Goal: Task Accomplishment & Management: Complete application form

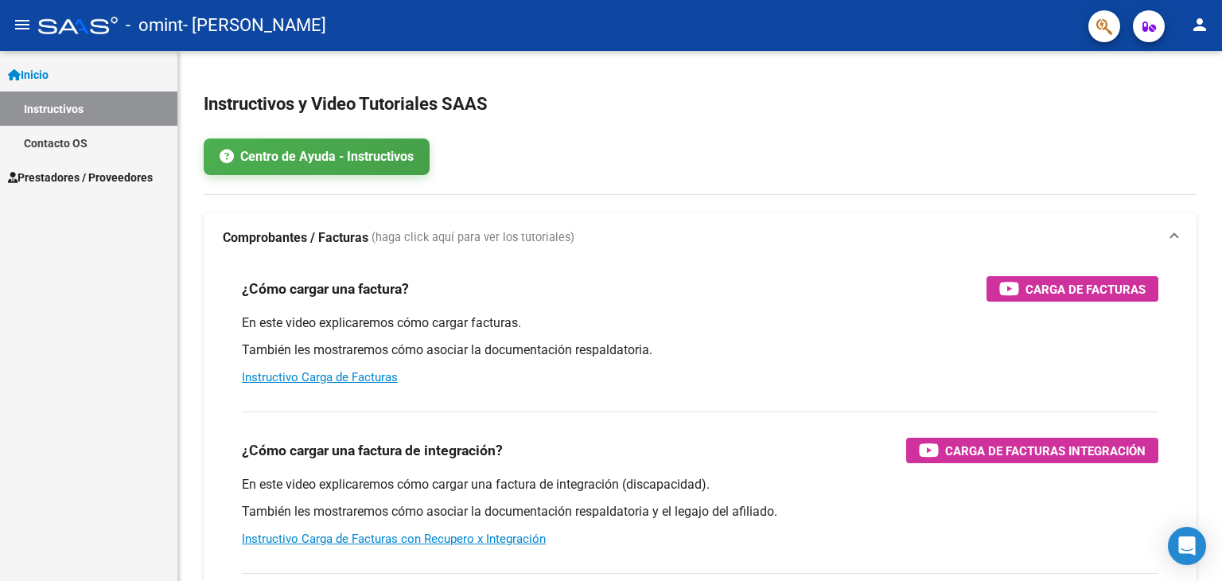
click at [73, 177] on span "Prestadores / Proveedores" at bounding box center [80, 178] width 145 height 18
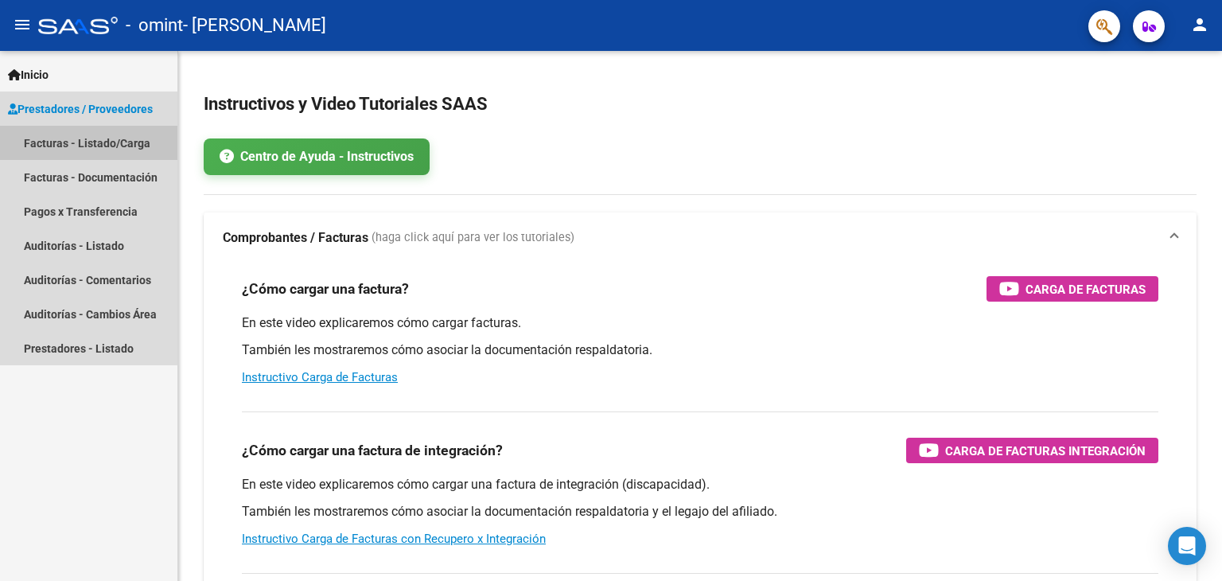
click at [76, 139] on link "Facturas - Listado/Carga" at bounding box center [88, 143] width 177 height 34
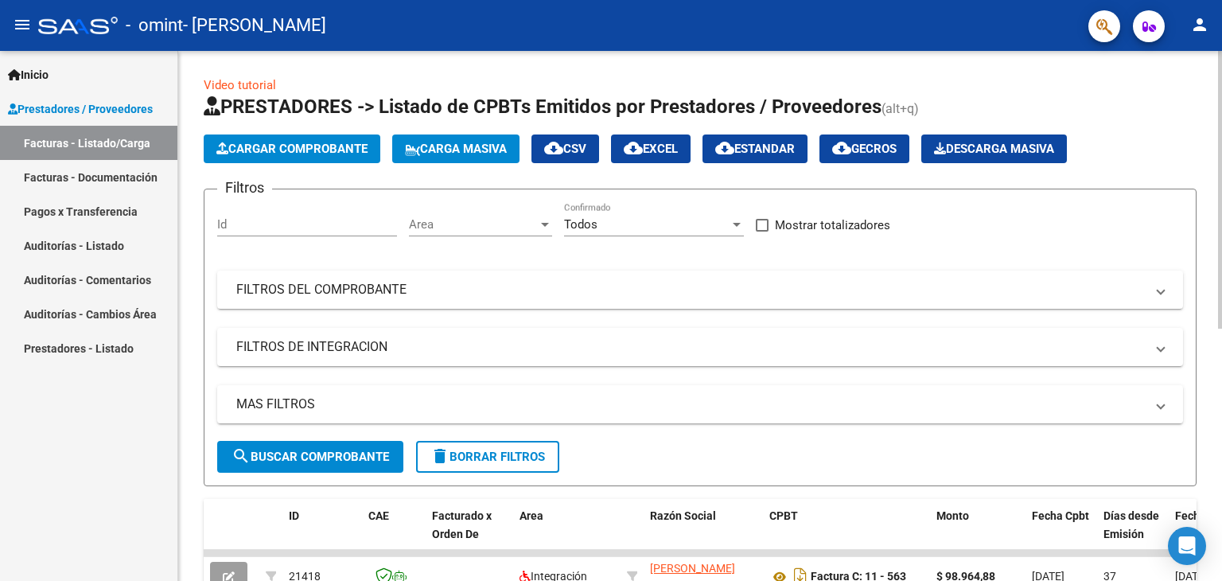
click at [261, 140] on button "Cargar Comprobante" at bounding box center [292, 148] width 177 height 29
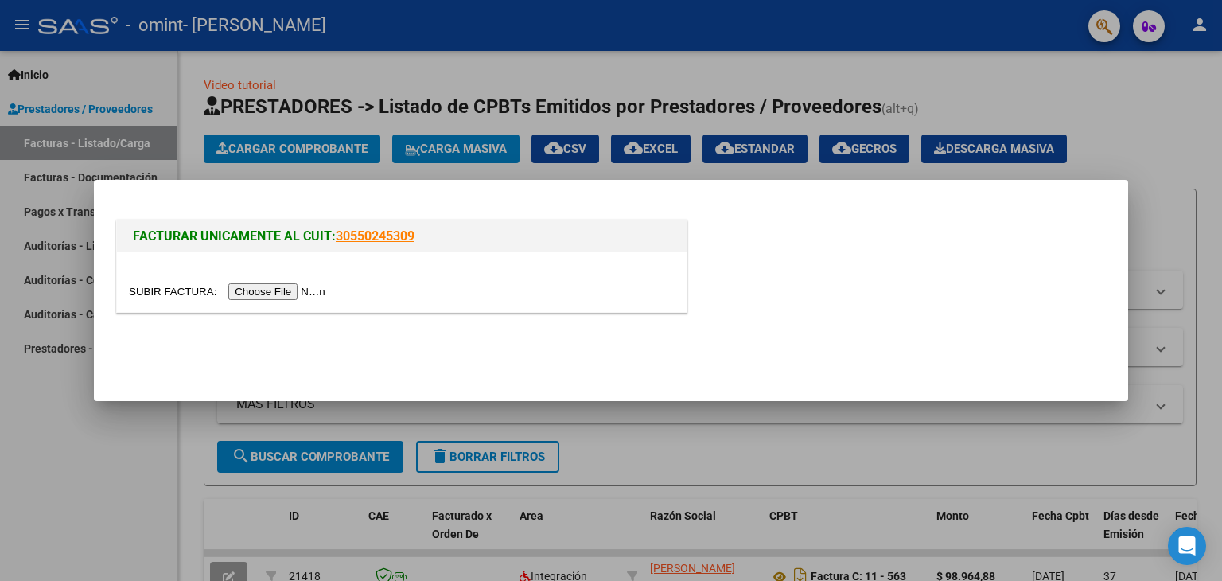
click at [262, 297] on input "file" at bounding box center [229, 291] width 201 height 17
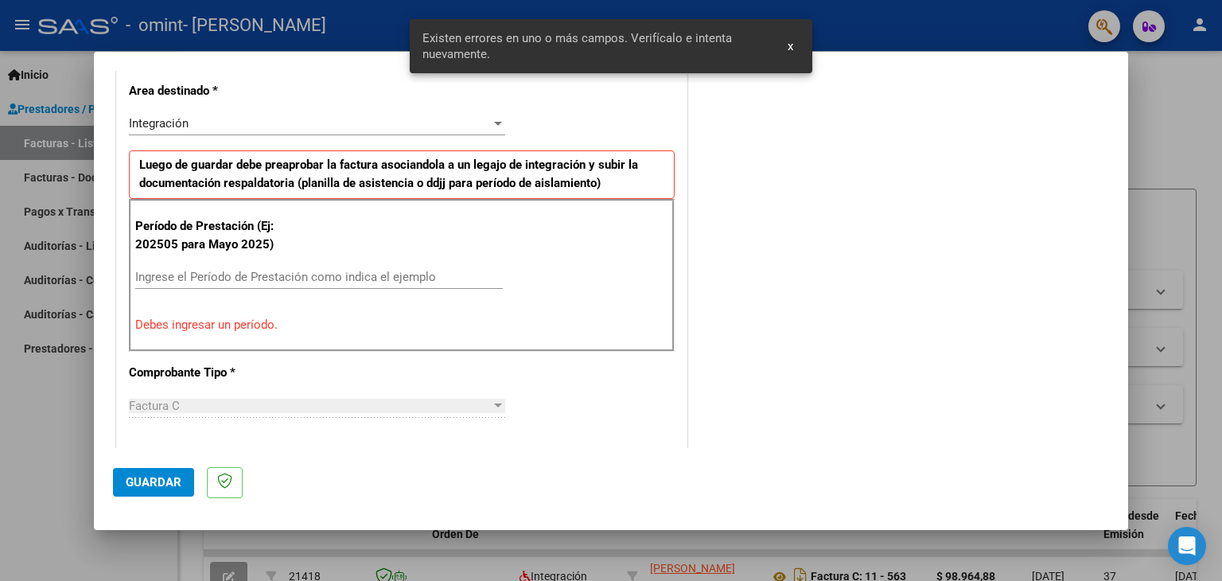
scroll to position [364, 0]
click at [199, 275] on input "Ingrese el Período de Prestación como indica el ejemplo" at bounding box center [319, 278] width 368 height 14
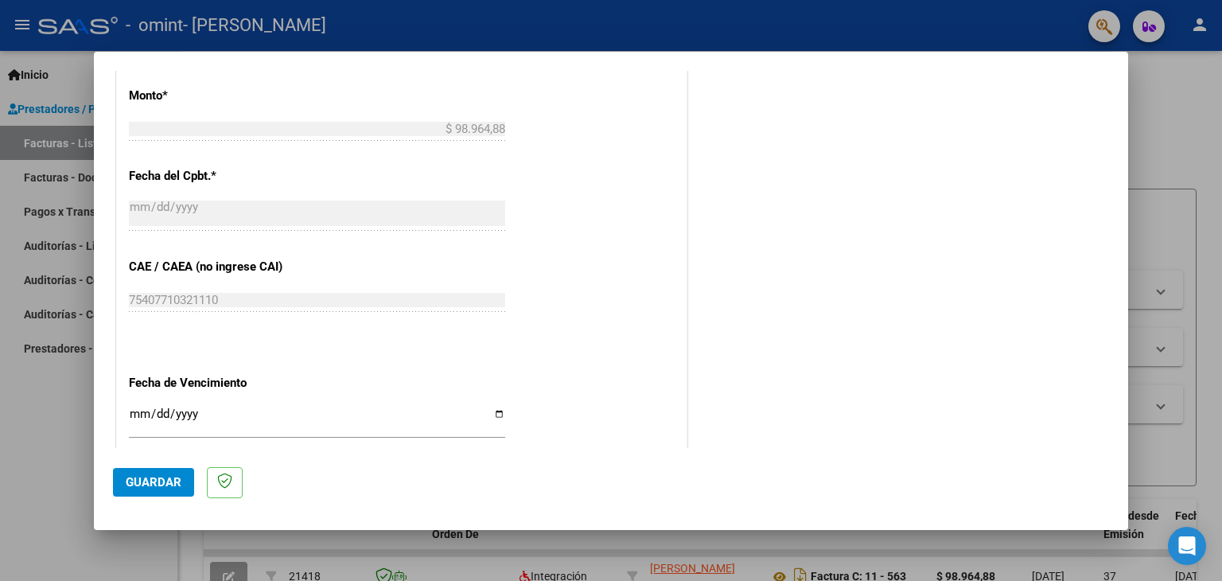
scroll to position [1000, 0]
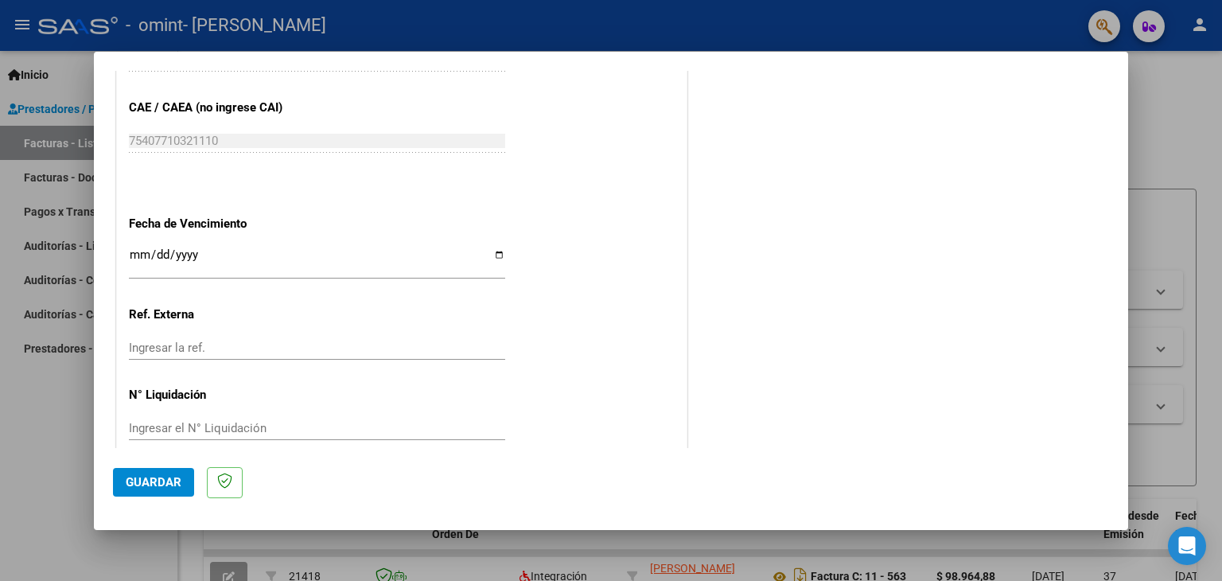
type input "202509"
click at [492, 252] on input "Ingresar la fecha" at bounding box center [317, 260] width 376 height 25
type input "[DATE]"
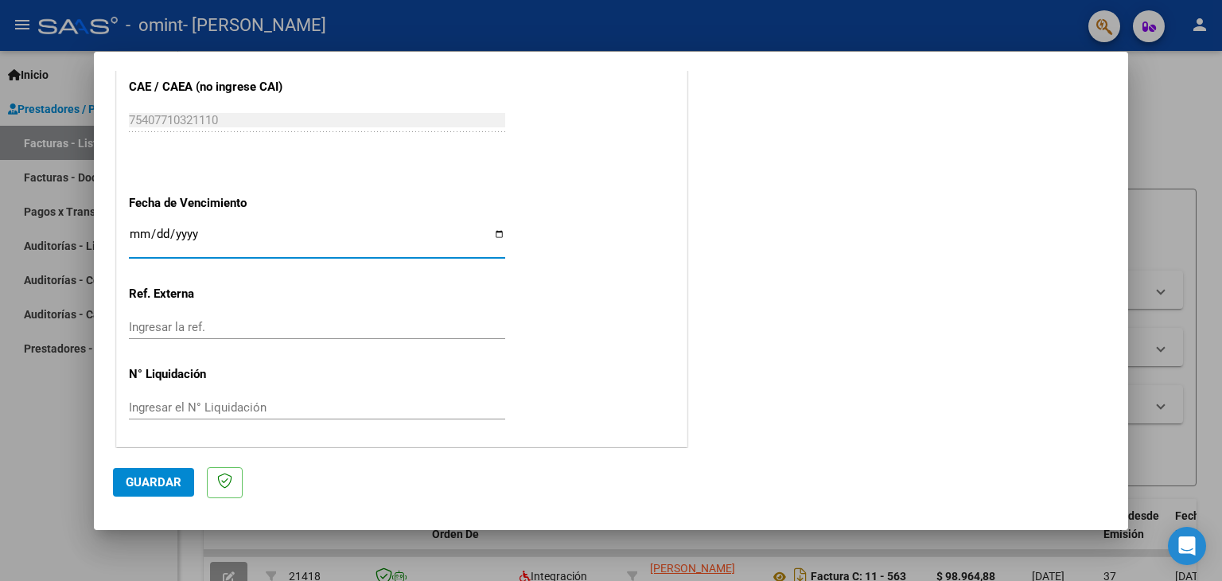
click at [156, 481] on span "Guardar" at bounding box center [154, 482] width 56 height 14
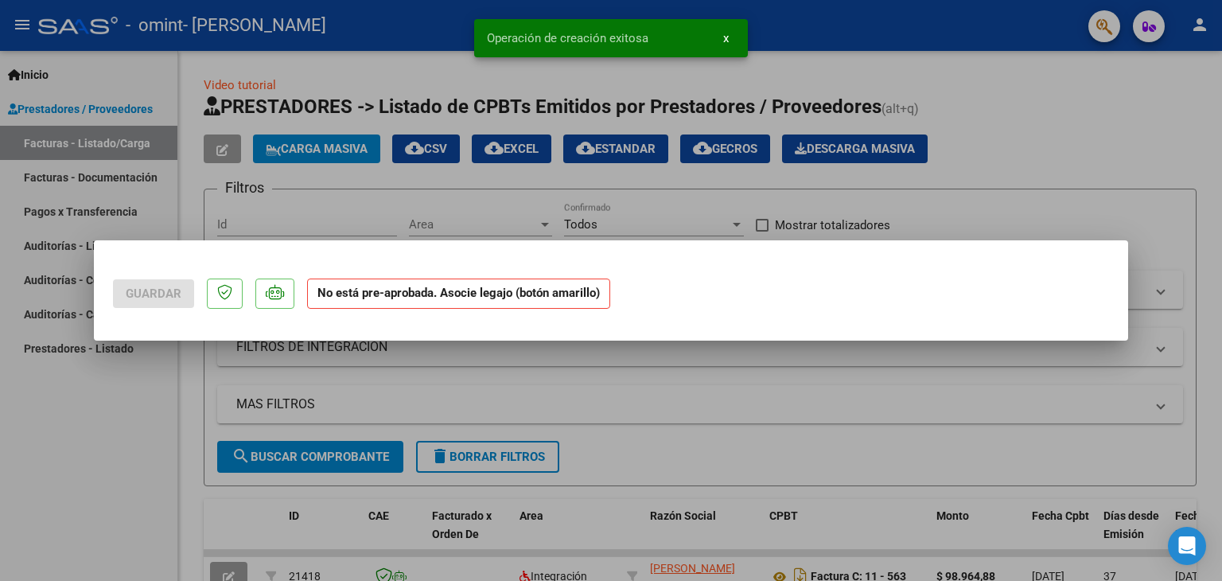
scroll to position [0, 0]
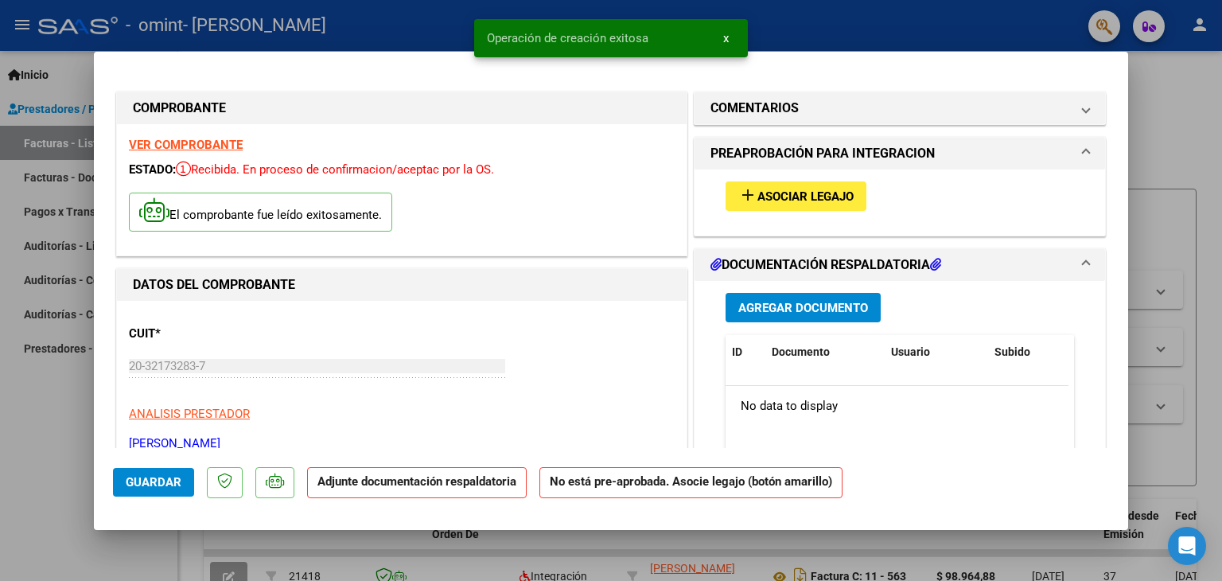
click at [758, 201] on span "Asociar Legajo" at bounding box center [806, 196] width 96 height 14
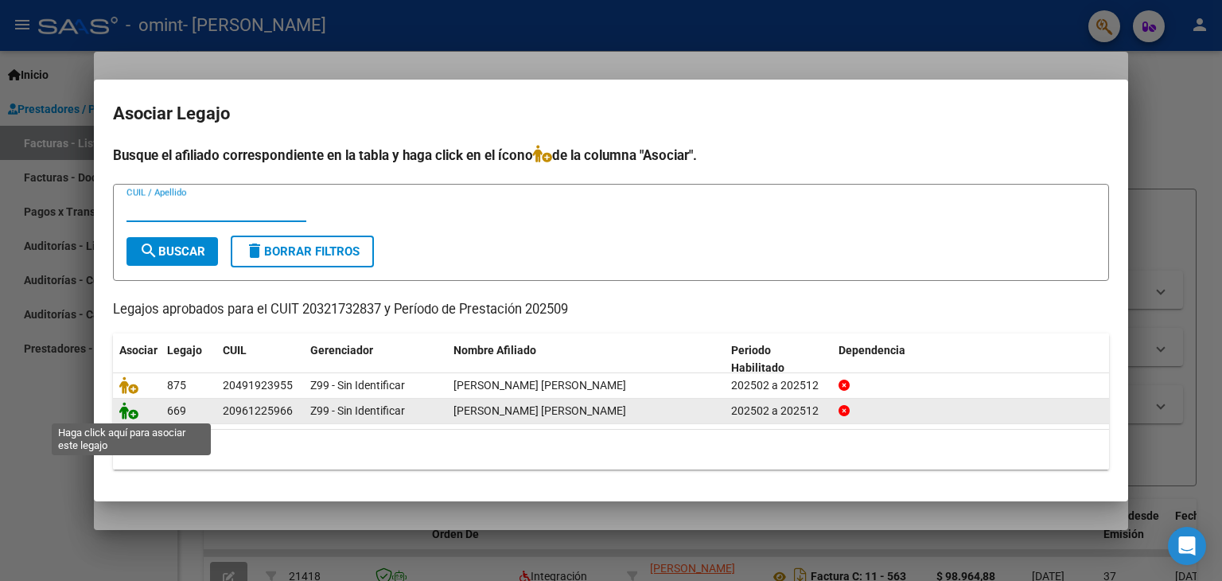
click at [131, 408] on icon at bounding box center [128, 411] width 19 height 18
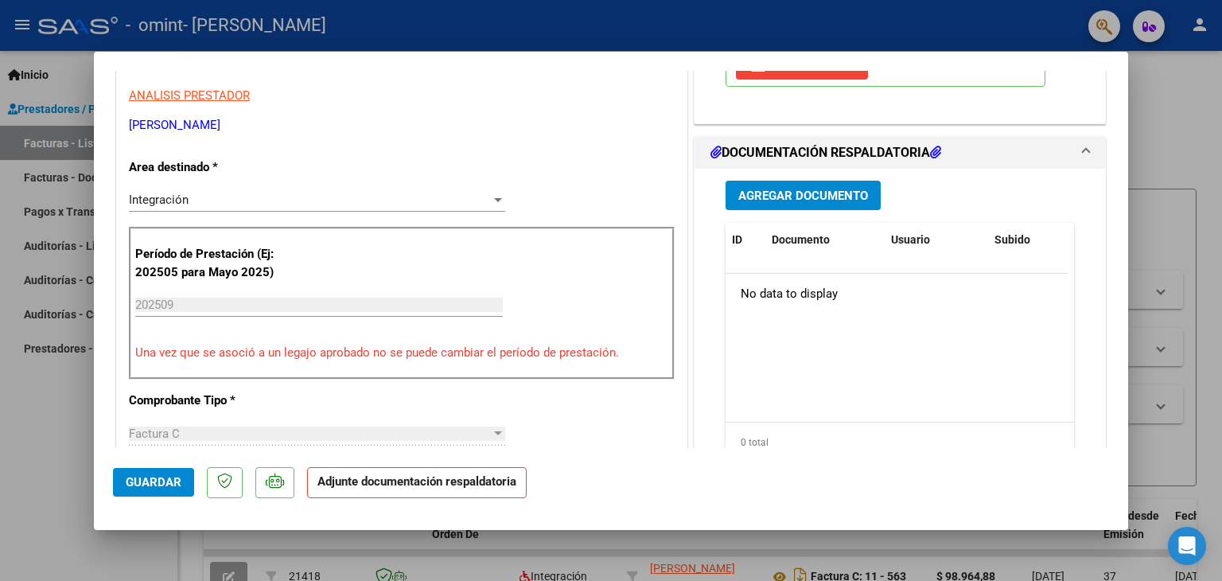
scroll to position [159, 0]
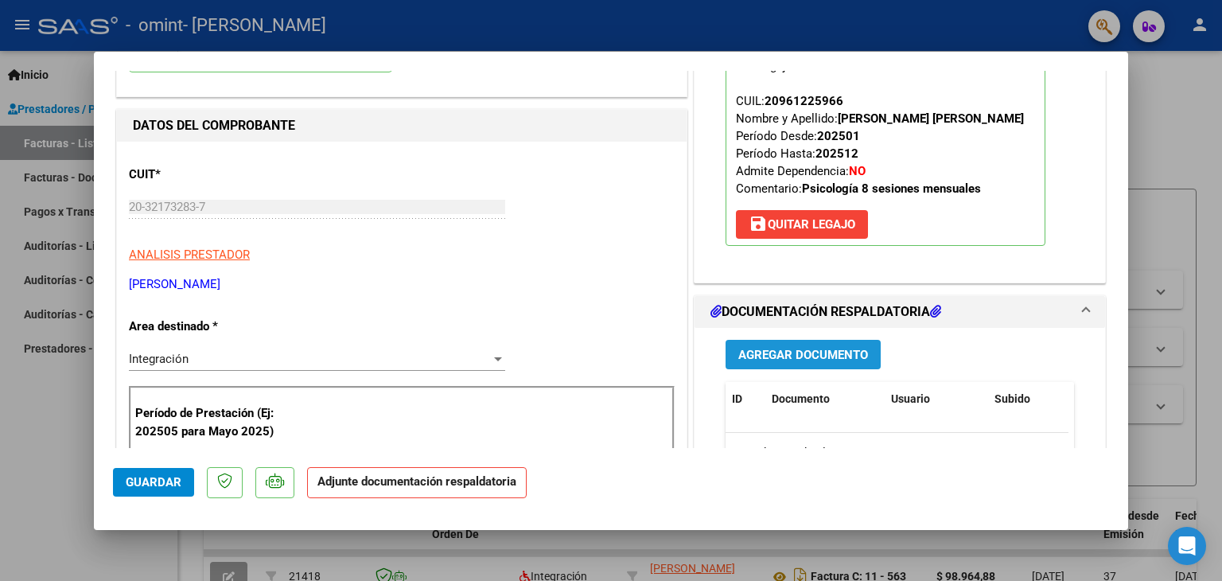
click at [764, 351] on span "Agregar Documento" at bounding box center [803, 355] width 130 height 14
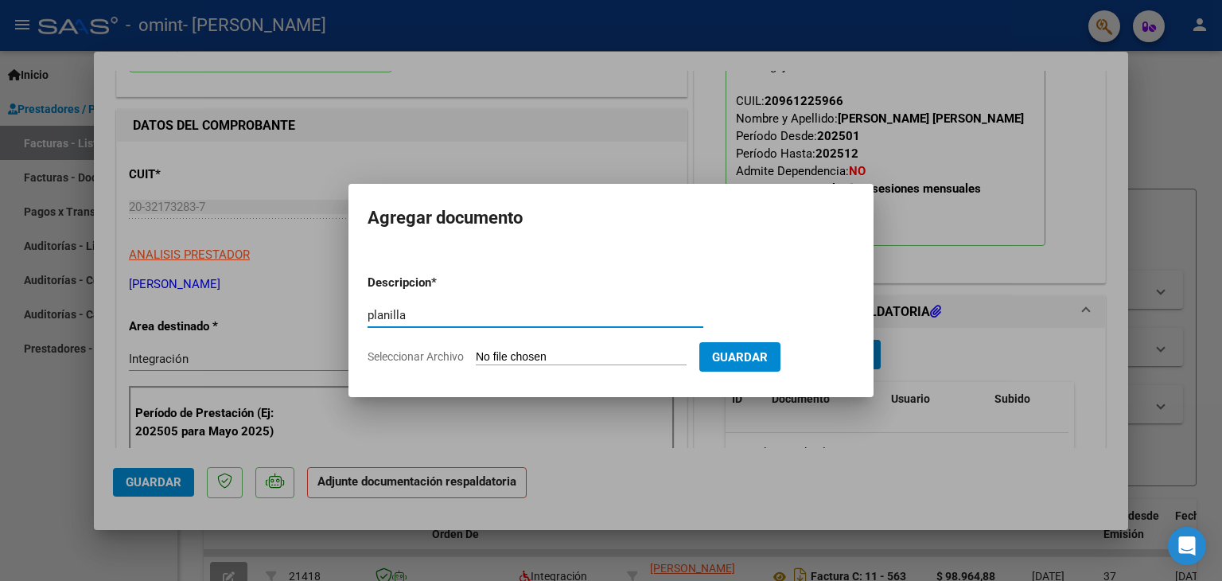
type input "planilla"
click at [541, 354] on input "Seleccionar Archivo" at bounding box center [581, 357] width 211 height 15
type input "C:\fakepath\planilla moi.pdf"
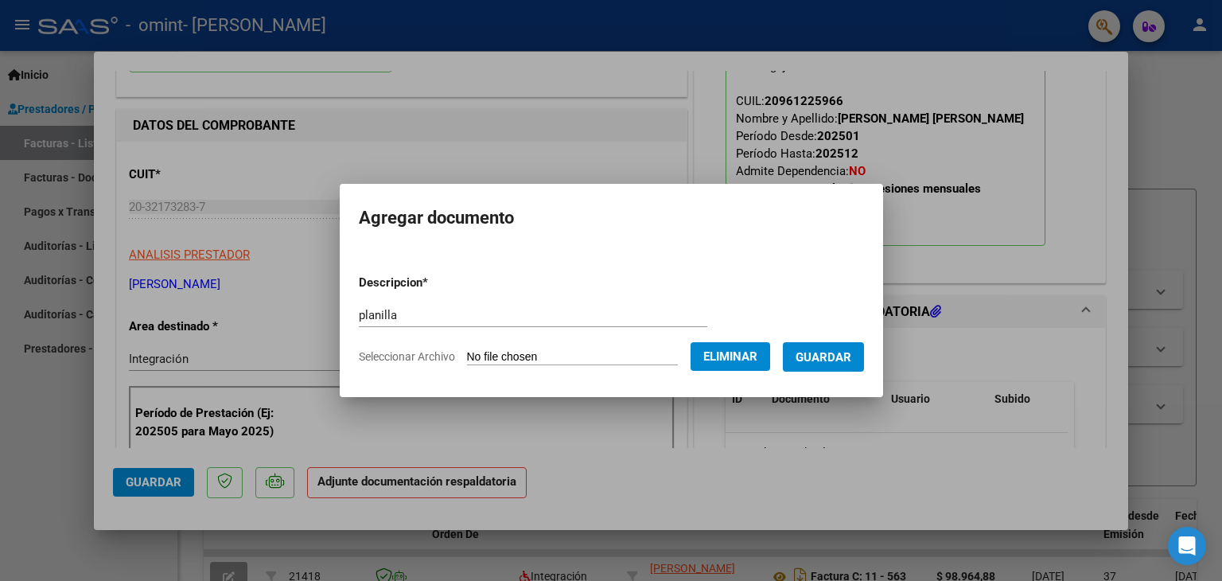
click at [825, 366] on button "Guardar" at bounding box center [823, 356] width 81 height 29
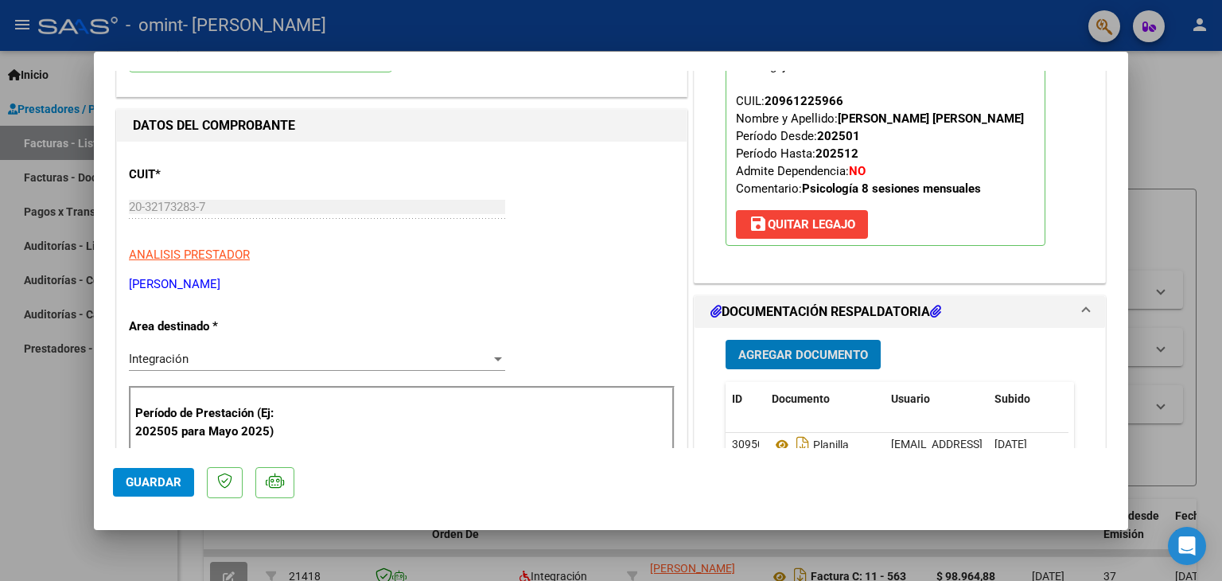
click at [157, 481] on span "Guardar" at bounding box center [154, 482] width 56 height 14
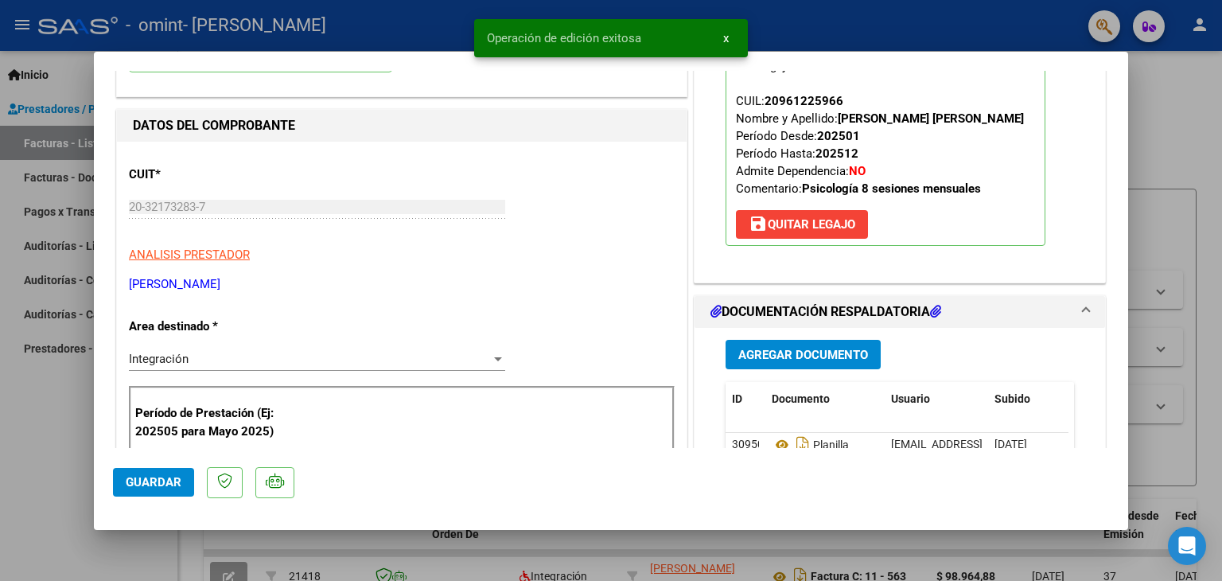
click at [57, 480] on div at bounding box center [611, 290] width 1222 height 581
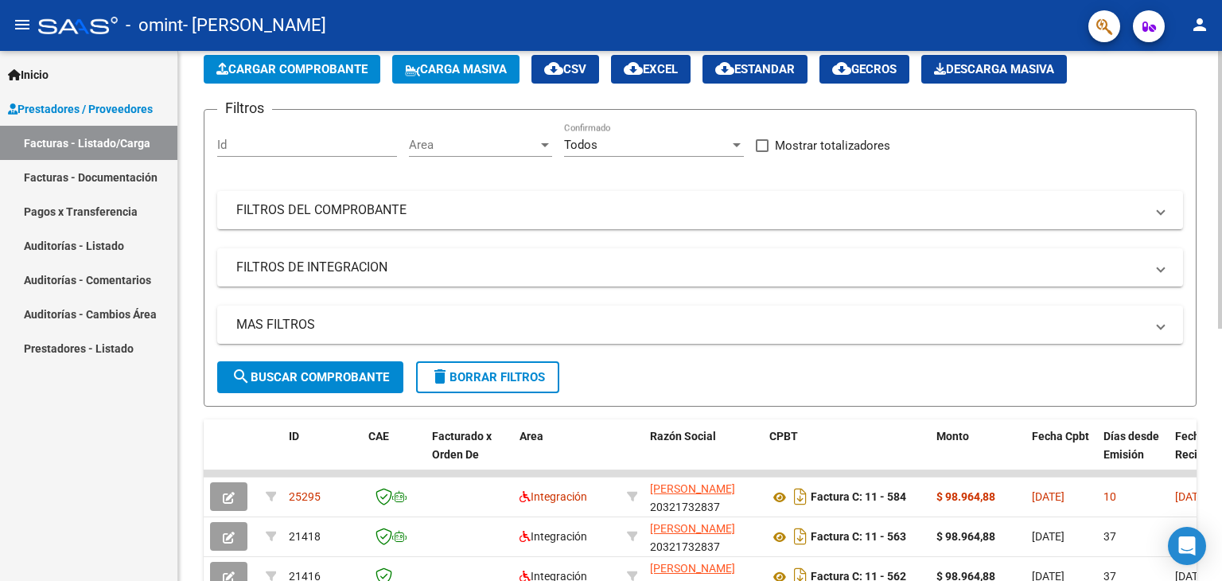
scroll to position [0, 0]
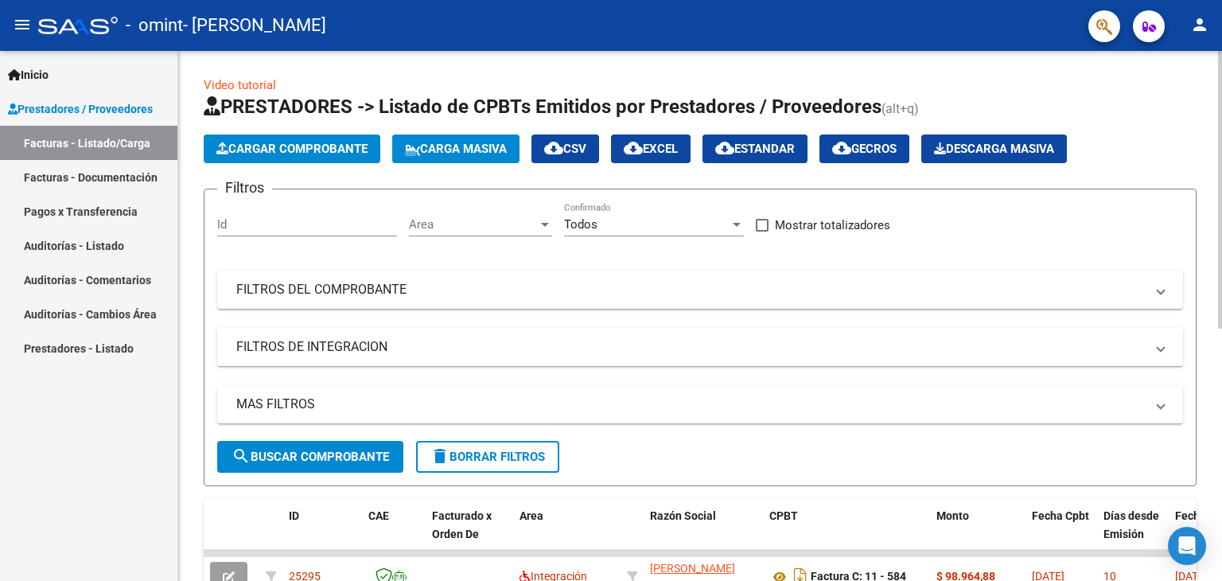
click at [277, 150] on span "Cargar Comprobante" at bounding box center [291, 149] width 151 height 14
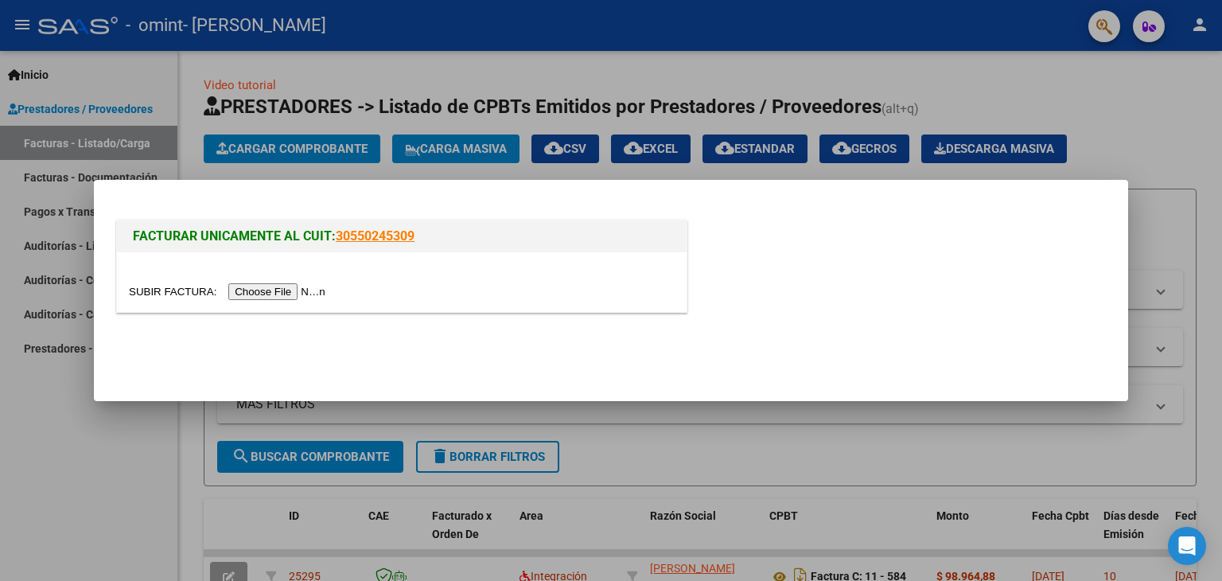
click at [288, 290] on input "file" at bounding box center [229, 291] width 201 height 17
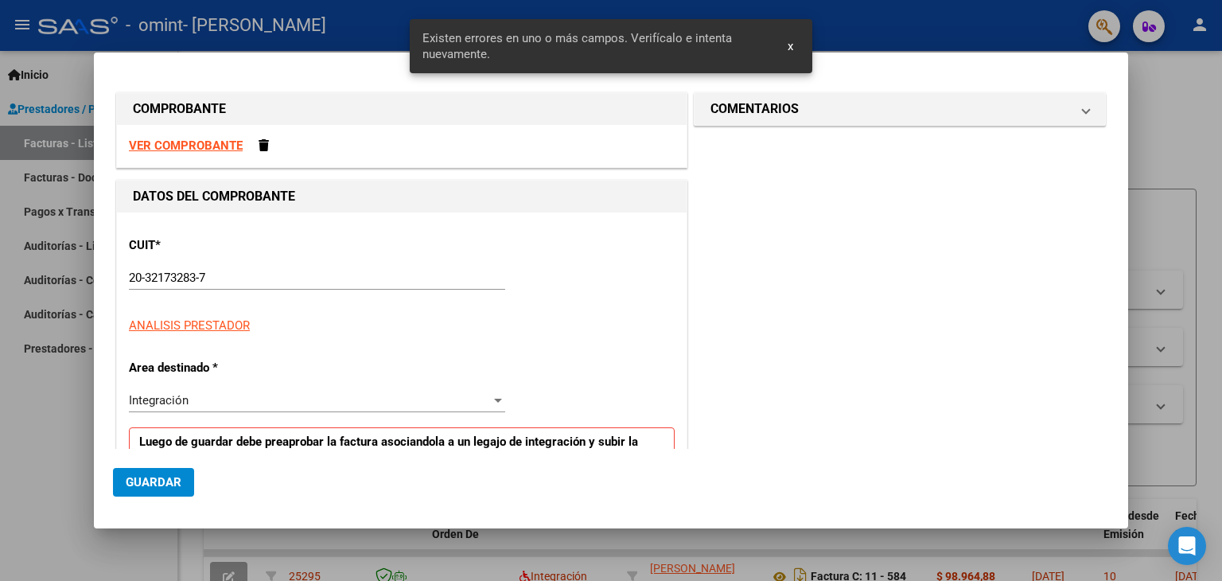
scroll to position [306, 0]
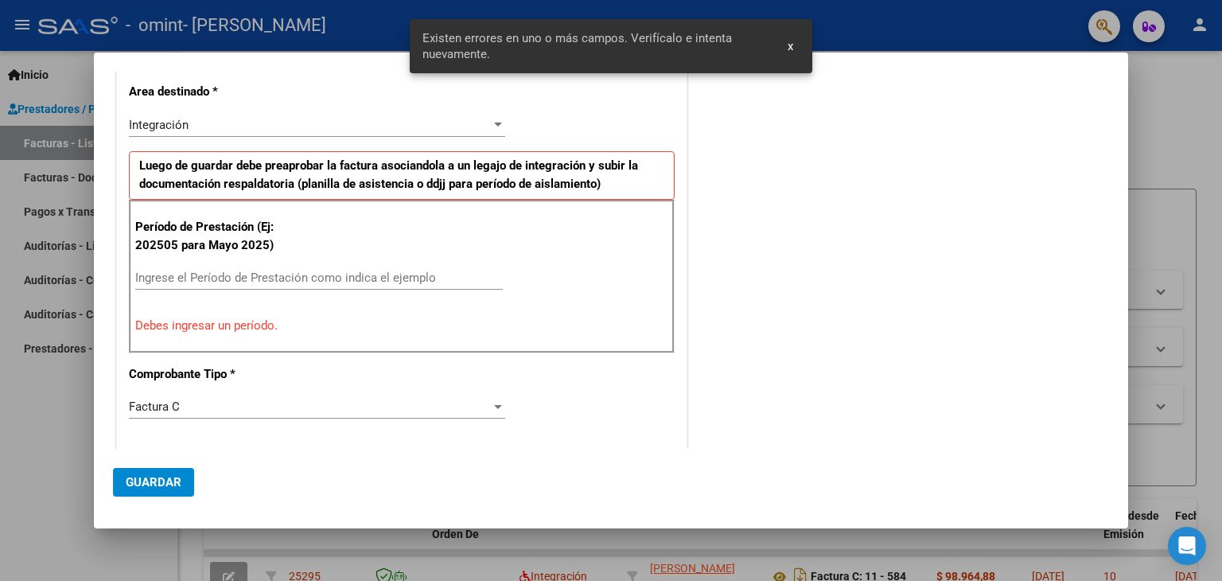
click at [251, 279] on input "Ingrese el Período de Prestación como indica el ejemplo" at bounding box center [319, 278] width 368 height 14
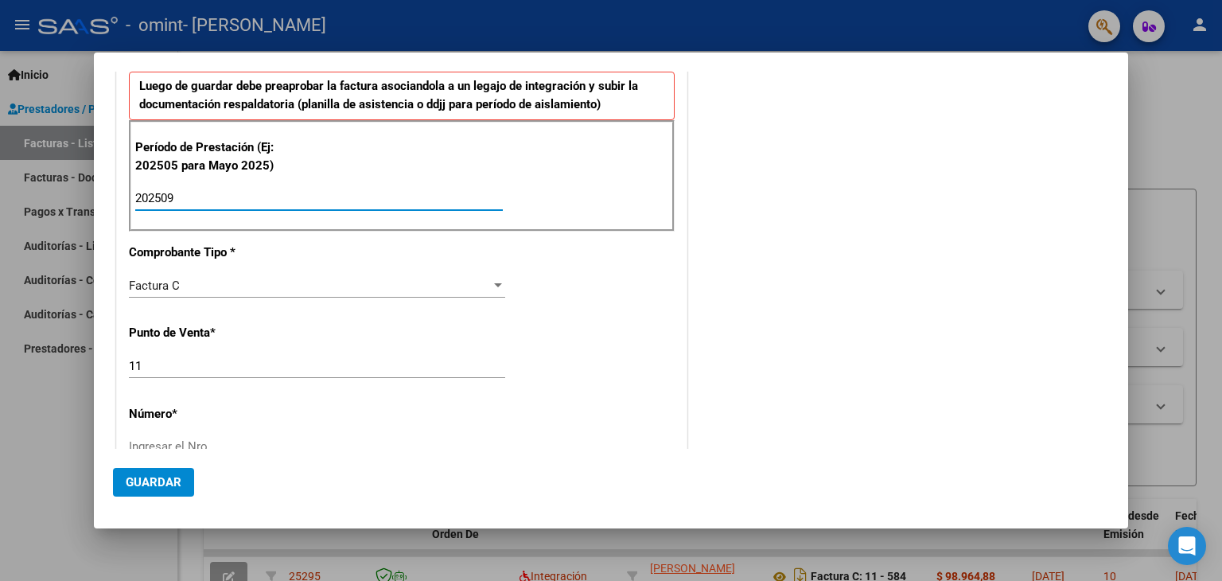
scroll to position [544, 0]
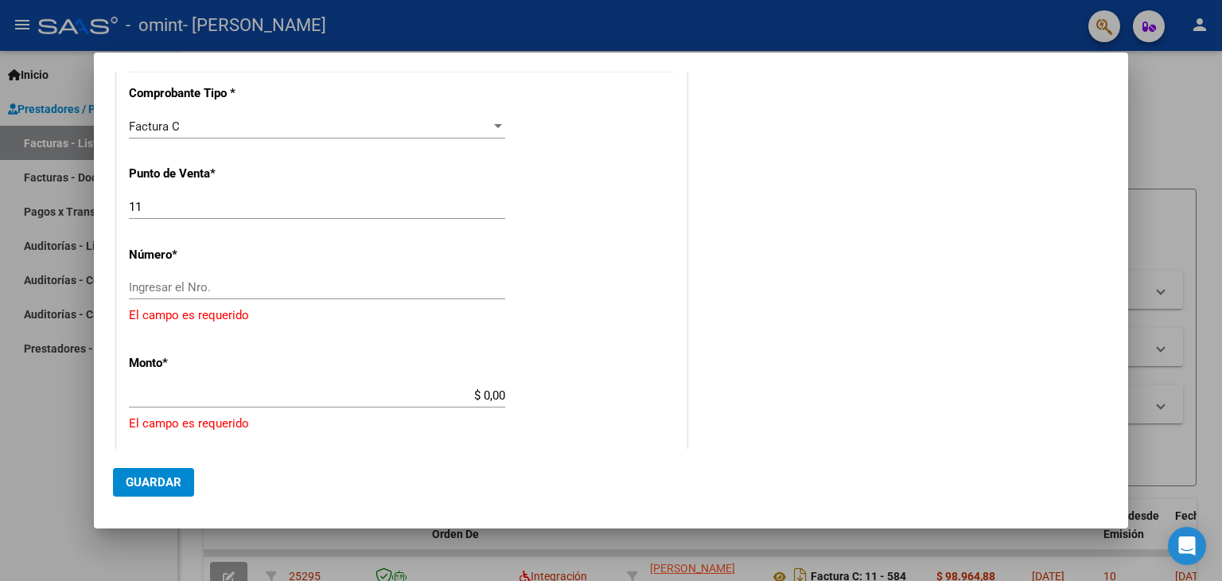
type input "202509"
click at [208, 290] on input "Ingresar el Nro." at bounding box center [317, 287] width 376 height 14
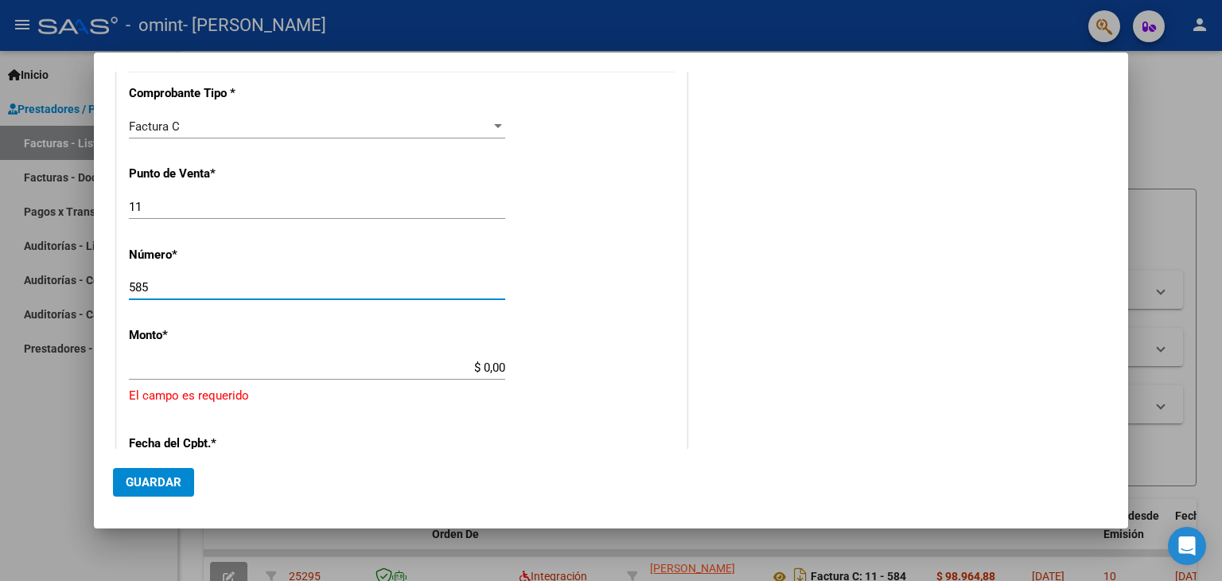
type input "585"
click at [483, 368] on input "$ 0,00" at bounding box center [317, 367] width 376 height 14
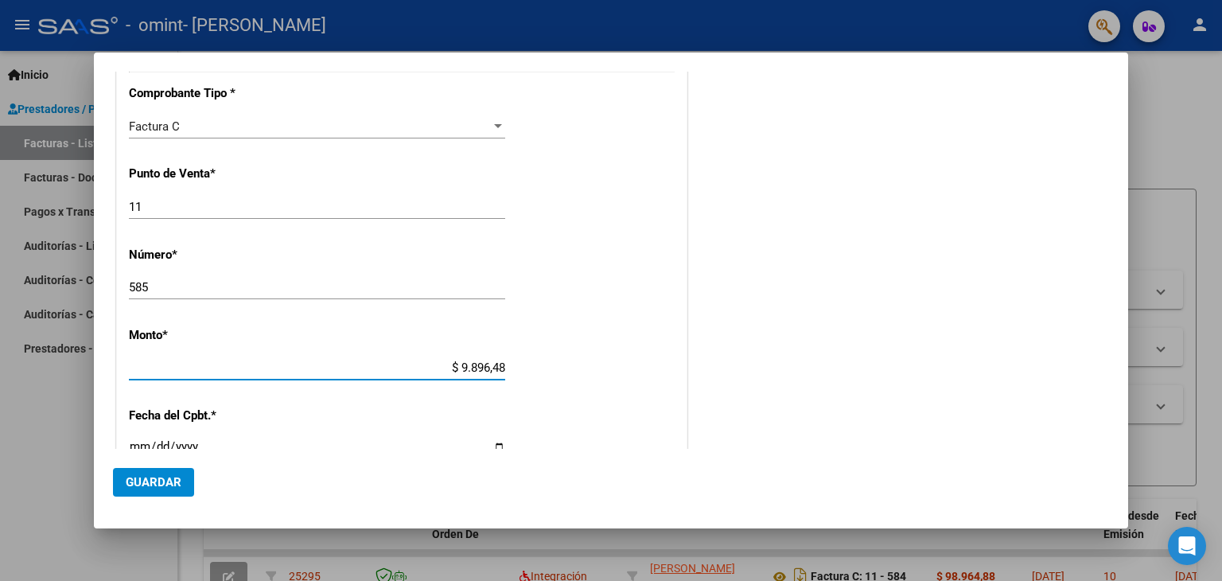
type input "$ 98.964,88"
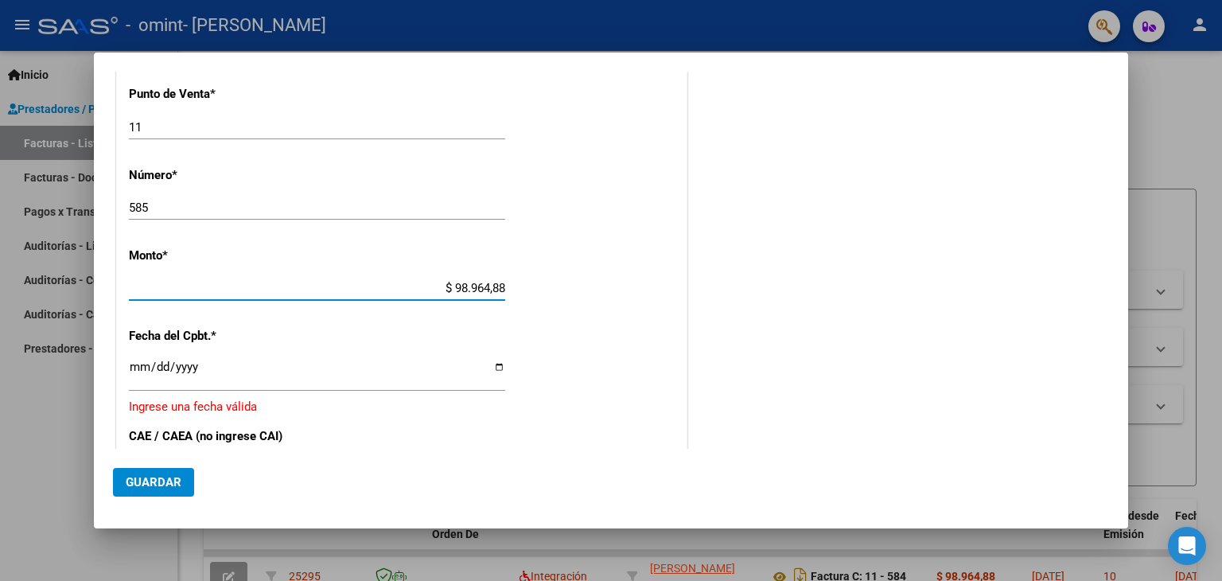
click at [493, 366] on input "Ingresar la fecha" at bounding box center [317, 372] width 376 height 25
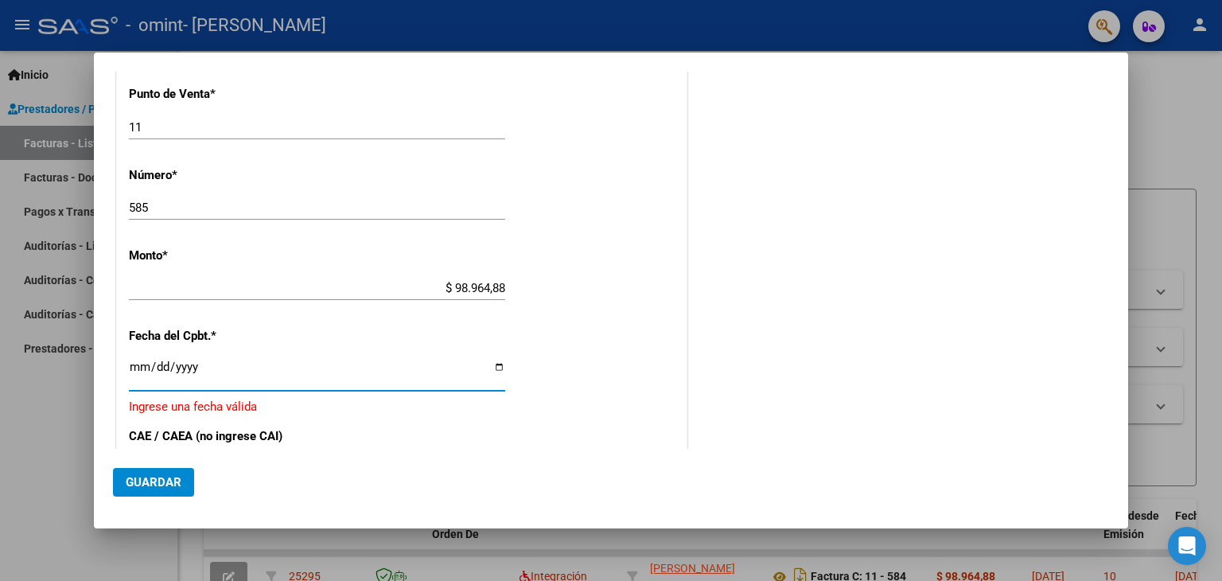
type input "[DATE]"
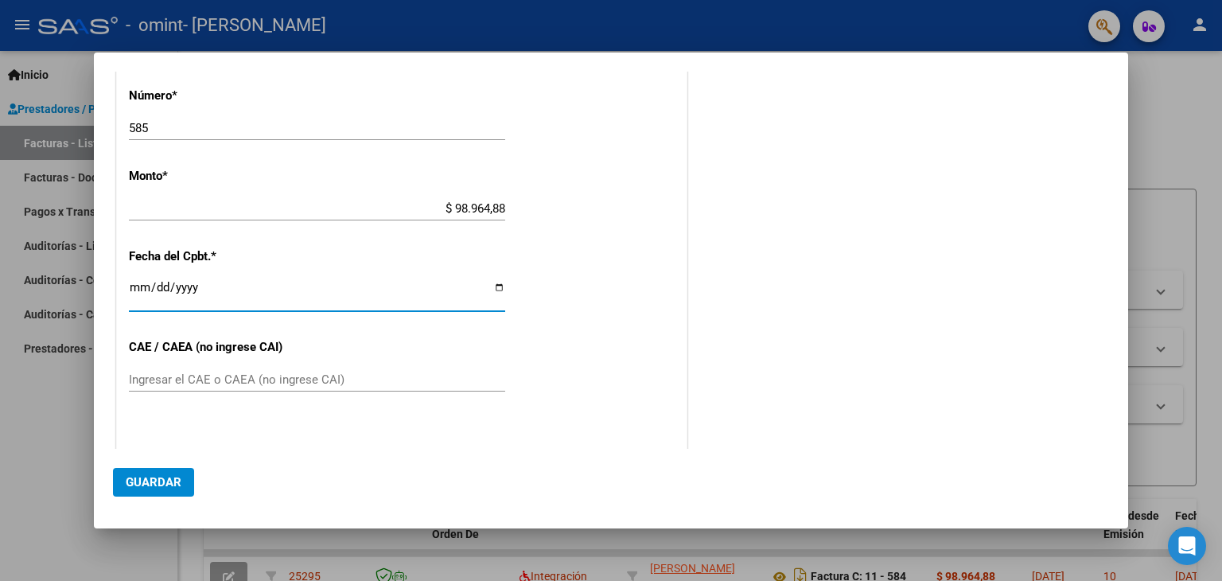
click at [466, 377] on input "Ingresar el CAE o CAEA (no ingrese CAI)" at bounding box center [317, 379] width 376 height 14
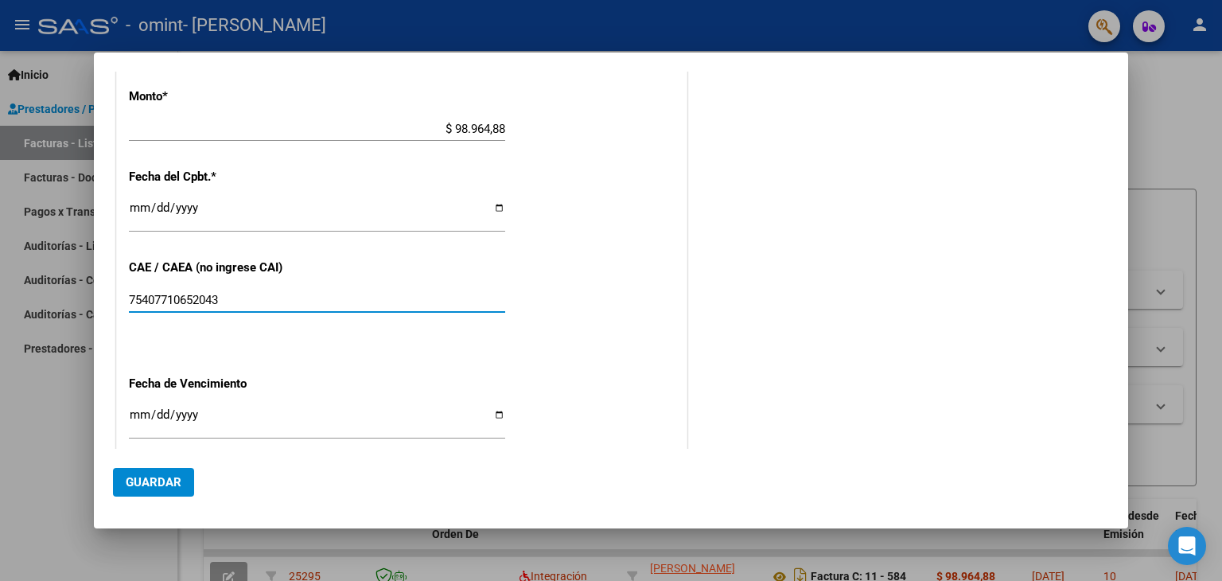
type input "75407710652043"
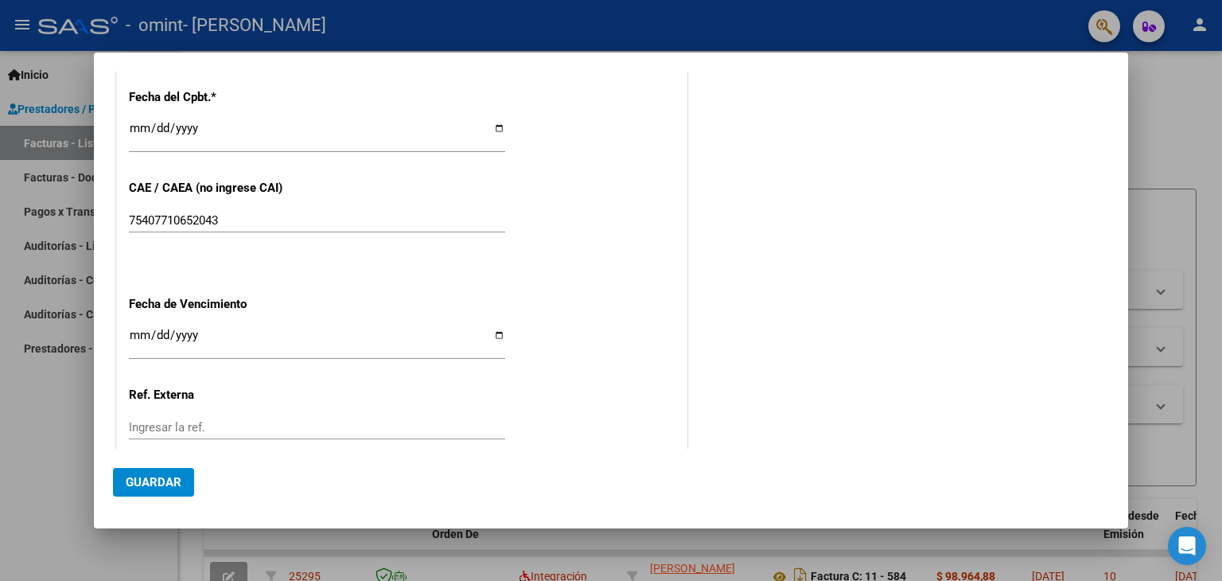
click at [496, 333] on input "Ingresar la fecha" at bounding box center [317, 341] width 376 height 25
type input "[DATE]"
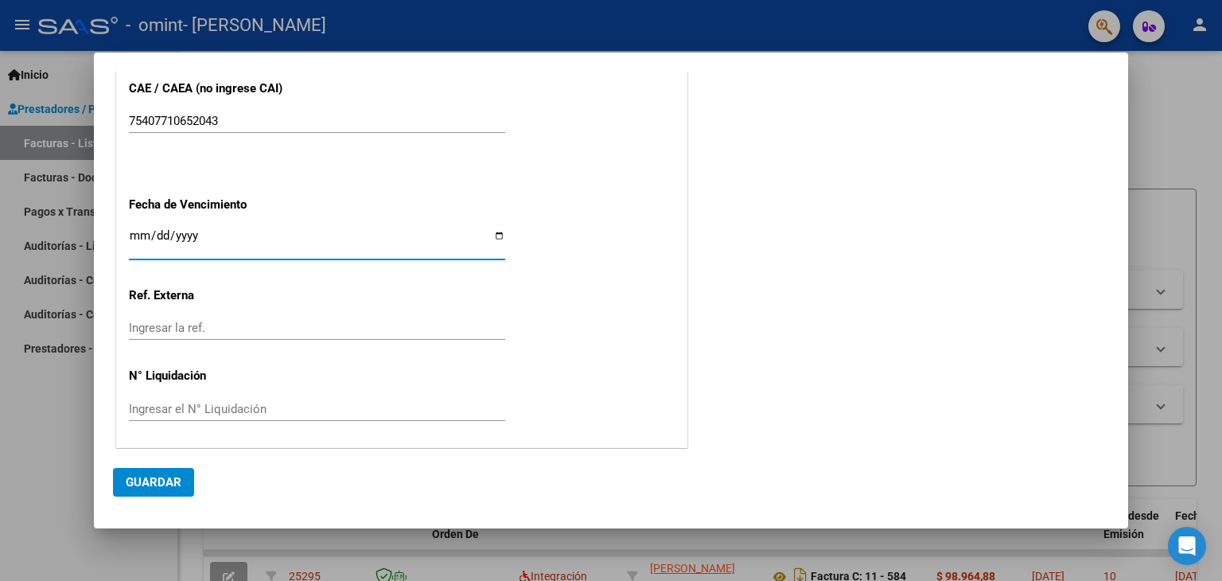
click at [152, 483] on span "Guardar" at bounding box center [154, 482] width 56 height 14
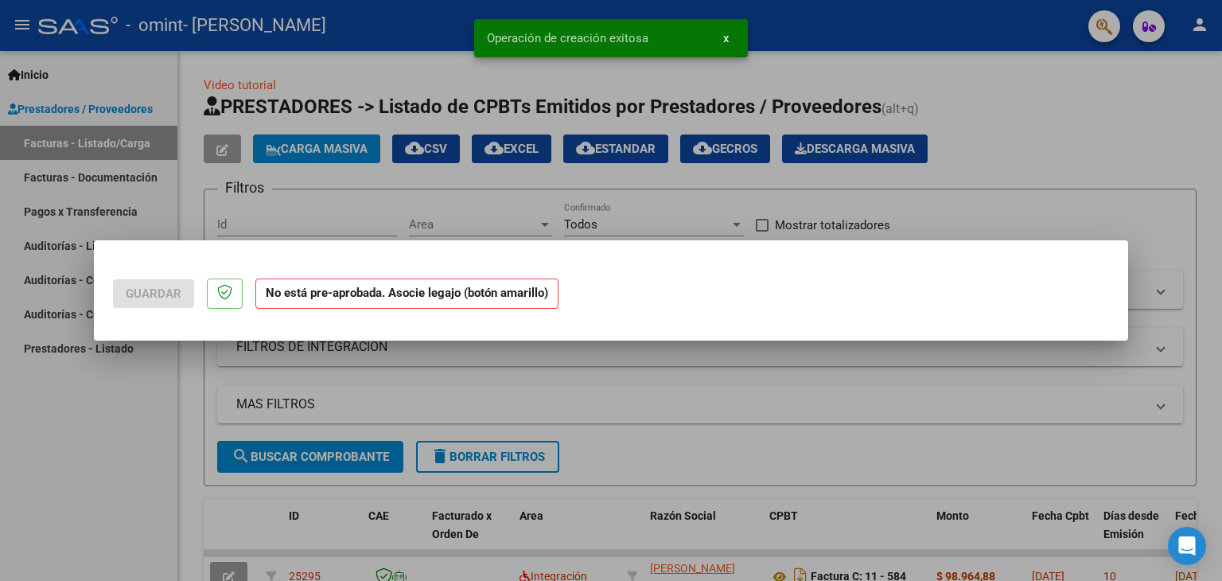
scroll to position [0, 0]
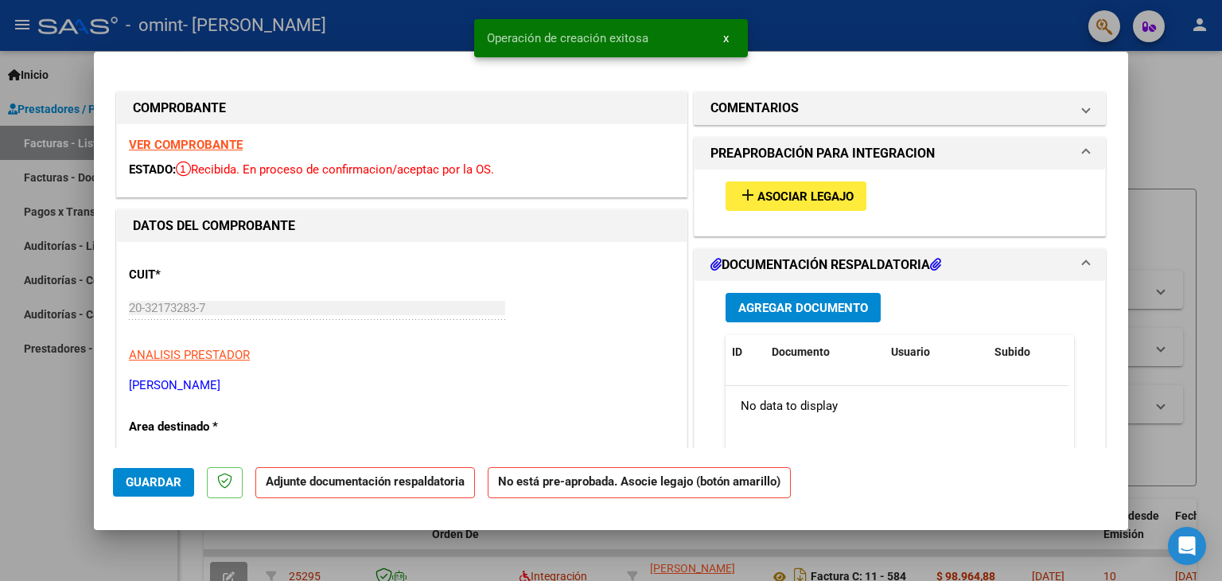
click at [774, 200] on span "Asociar Legajo" at bounding box center [806, 196] width 96 height 14
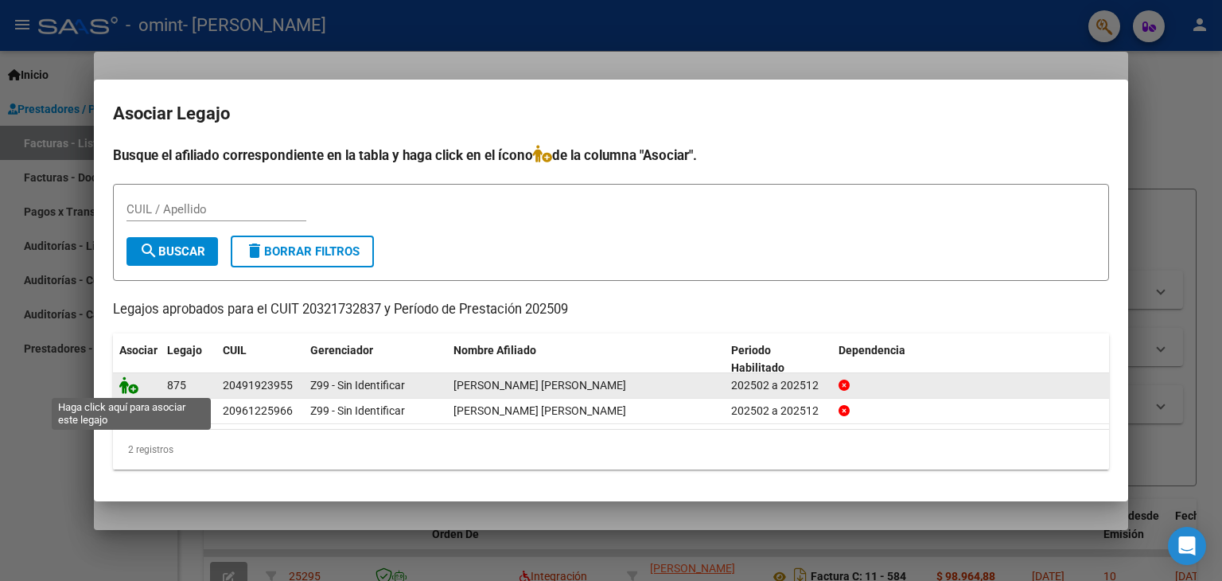
click at [123, 389] on icon at bounding box center [128, 385] width 19 height 18
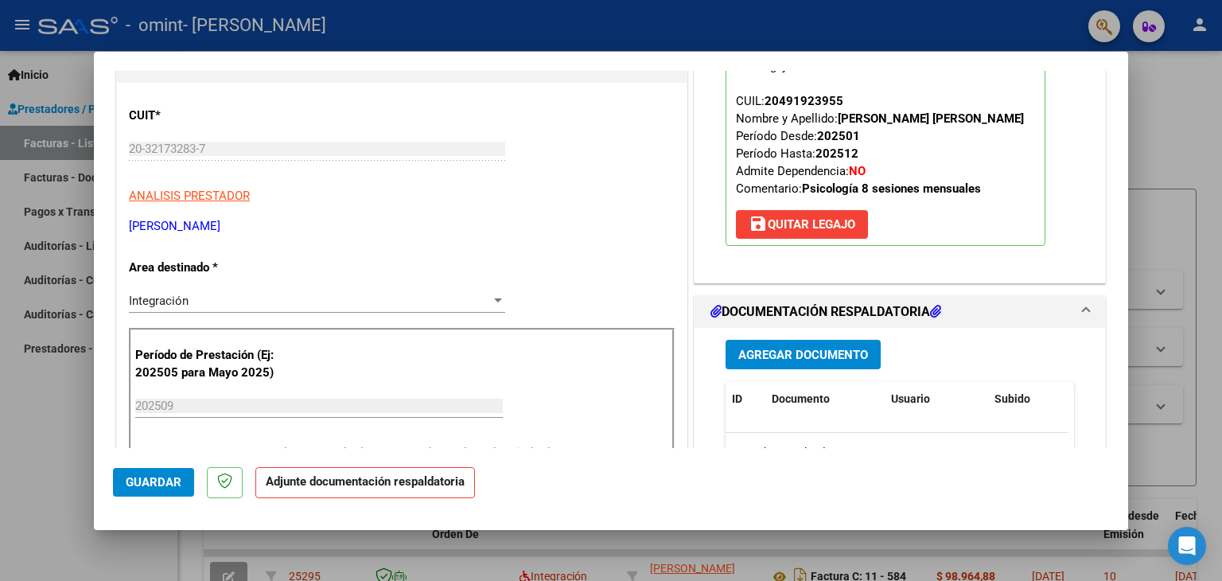
scroll to position [318, 0]
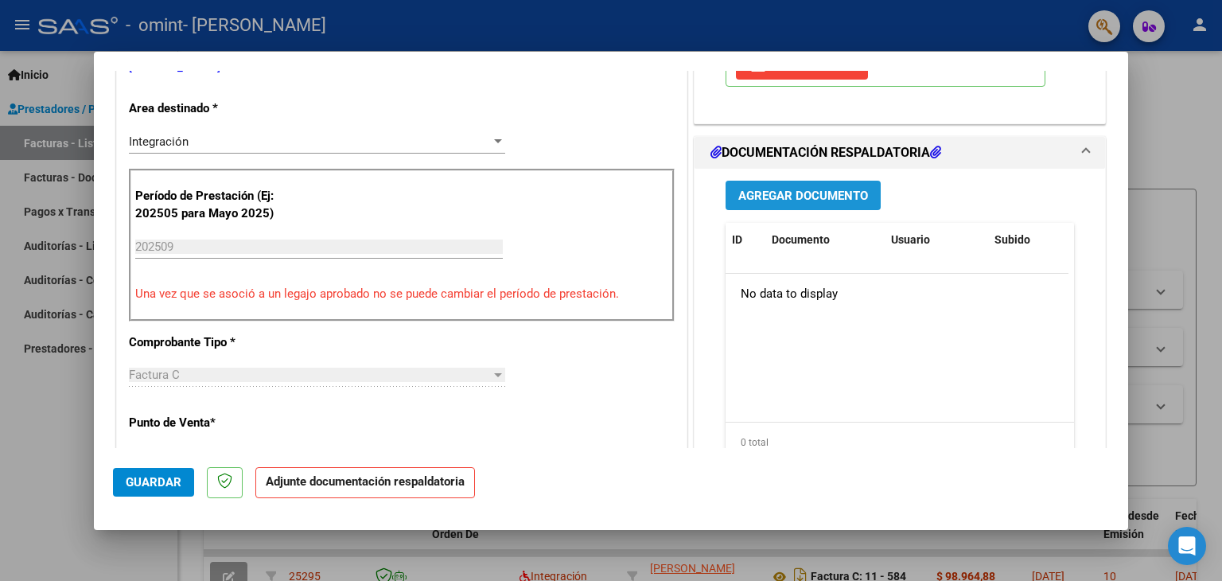
click at [778, 204] on button "Agregar Documento" at bounding box center [803, 195] width 155 height 29
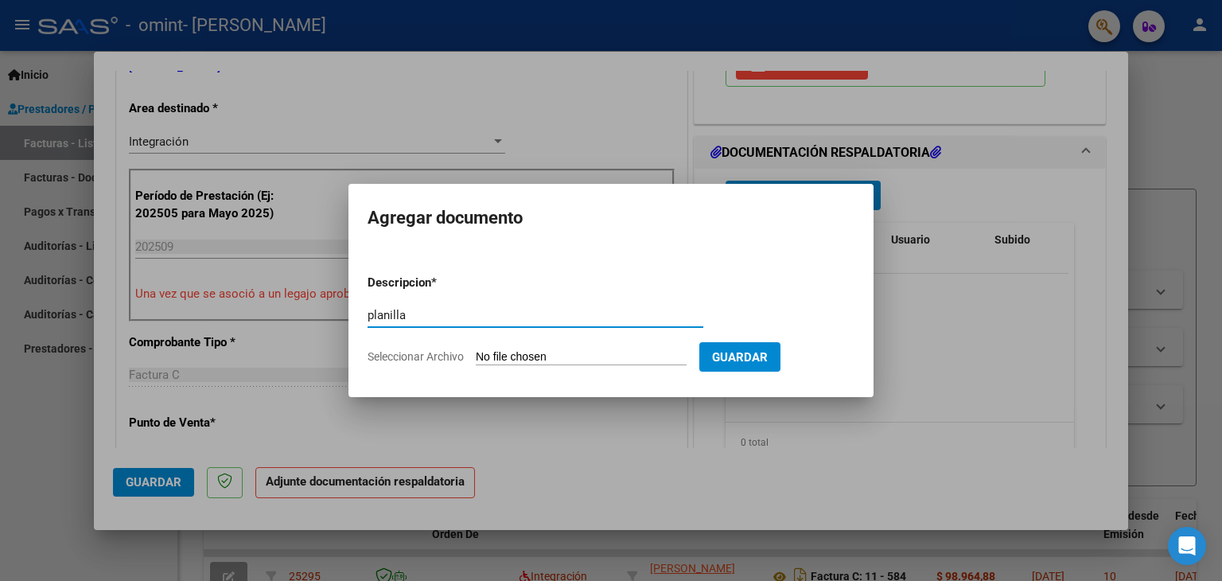
type input "planilla"
click at [536, 360] on input "Seleccionar Archivo" at bounding box center [581, 357] width 211 height 15
type input "C:\fakepath\planilla alcázar.pdf"
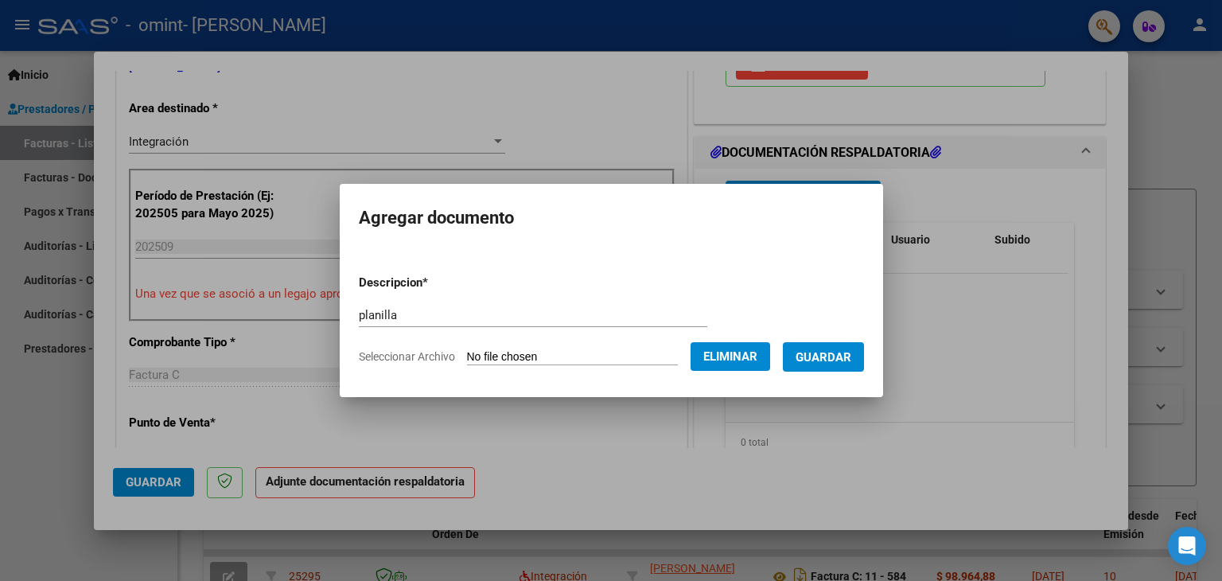
click at [832, 353] on span "Guardar" at bounding box center [824, 357] width 56 height 14
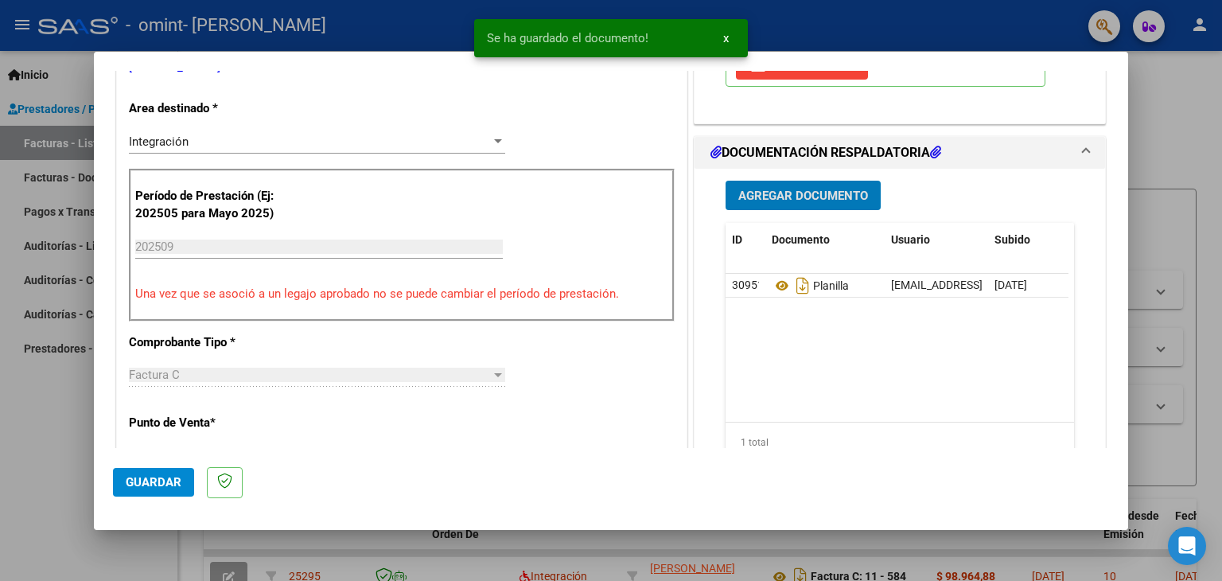
click at [145, 478] on span "Guardar" at bounding box center [154, 482] width 56 height 14
click at [53, 438] on div at bounding box center [611, 290] width 1222 height 581
type input "$ 0,00"
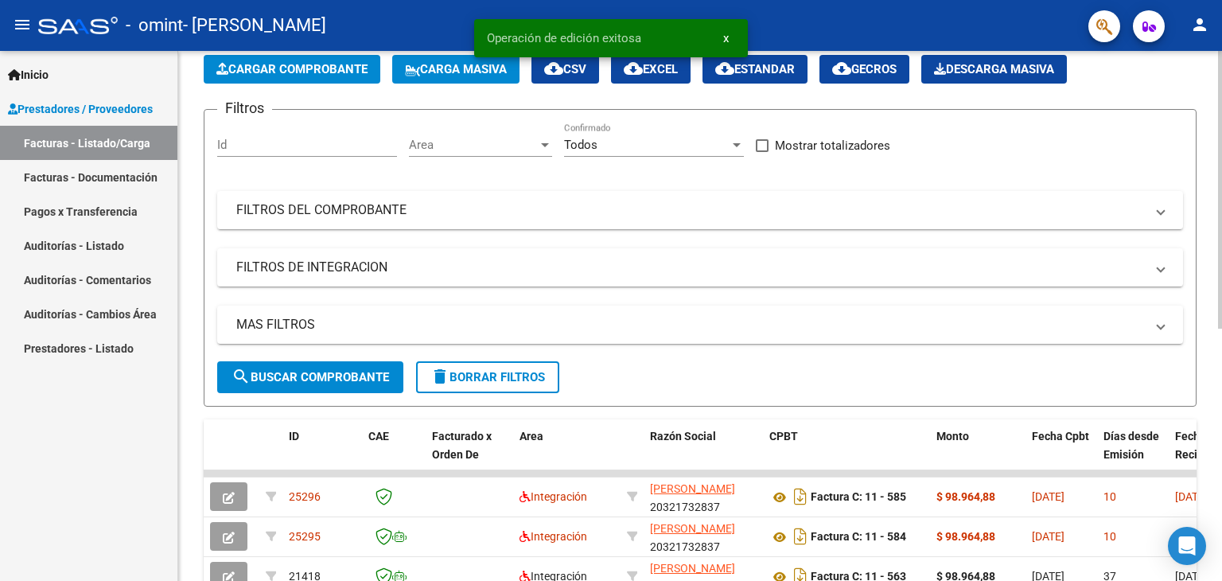
scroll to position [159, 0]
